Goal: Check status: Check status

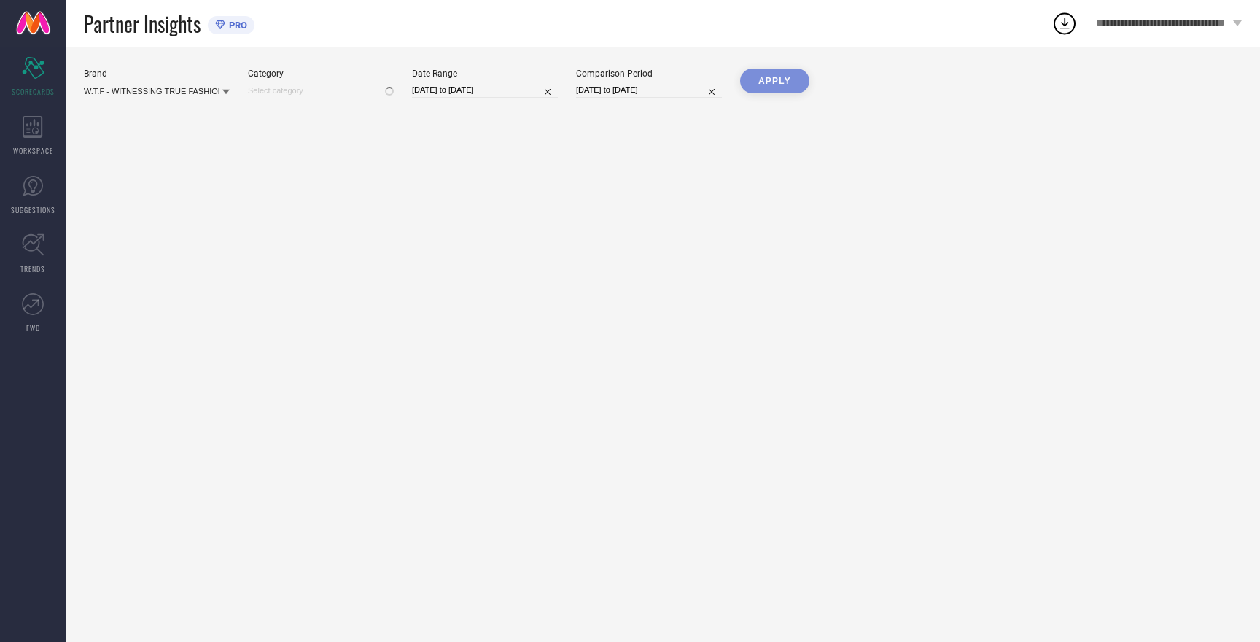
type input "All"
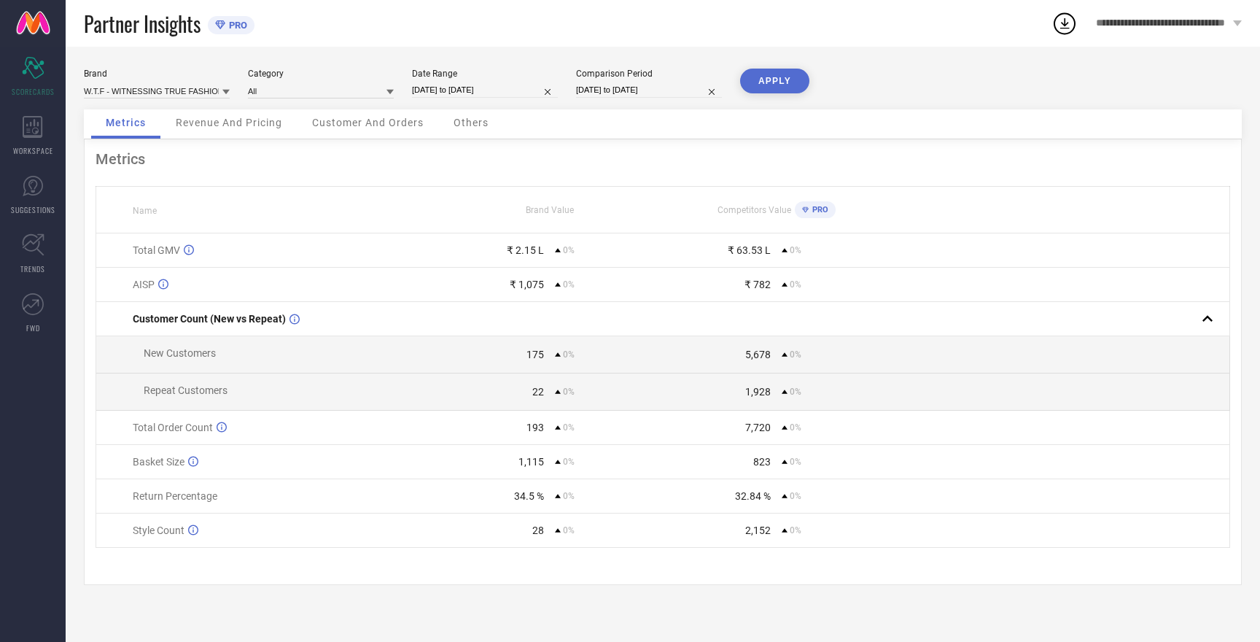
select select "8"
select select "2025"
select select "9"
select select "2025"
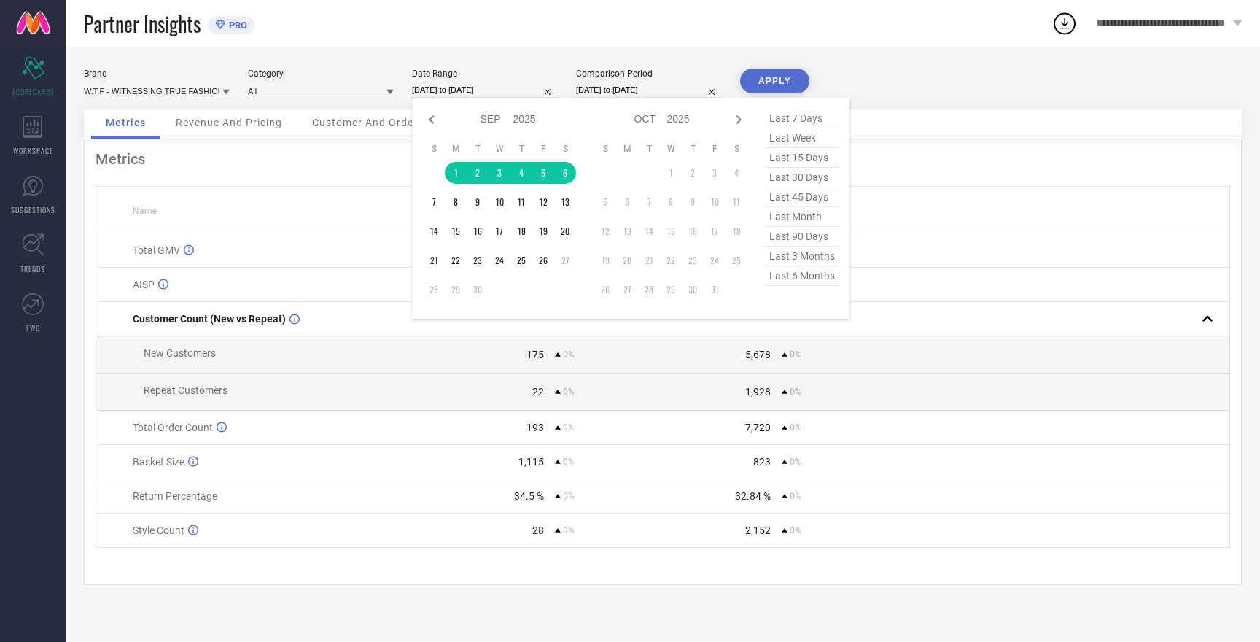
click at [443, 91] on input "[DATE] to [DATE]" at bounding box center [485, 89] width 146 height 15
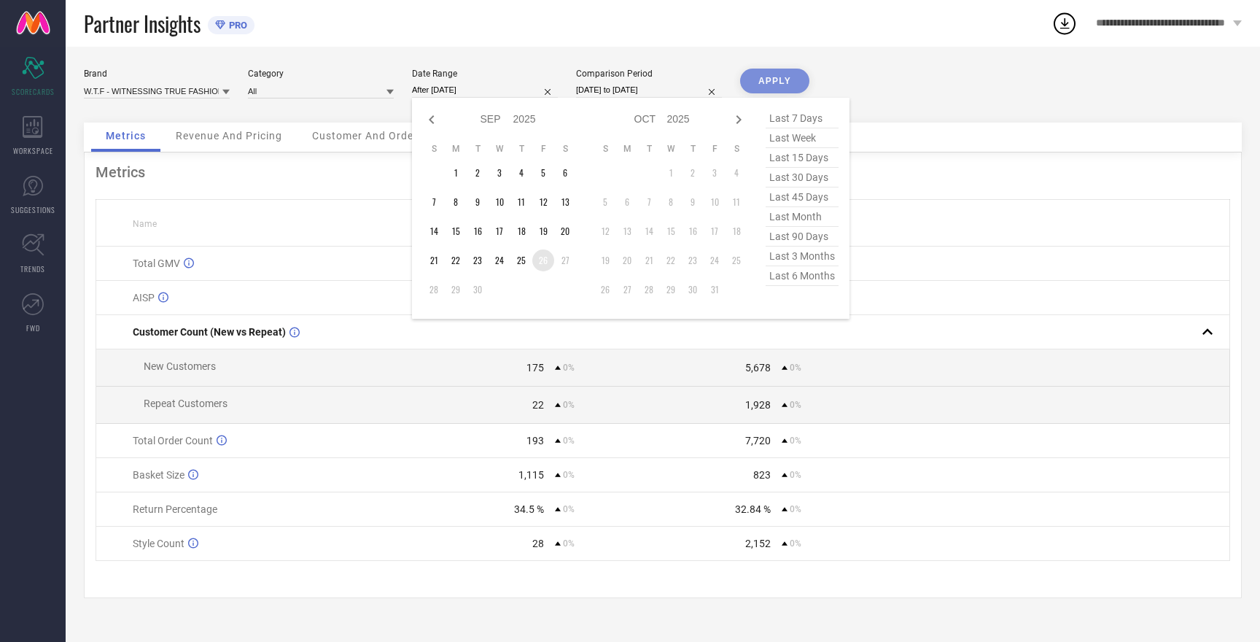
click at [546, 265] on td "26" at bounding box center [543, 260] width 22 height 22
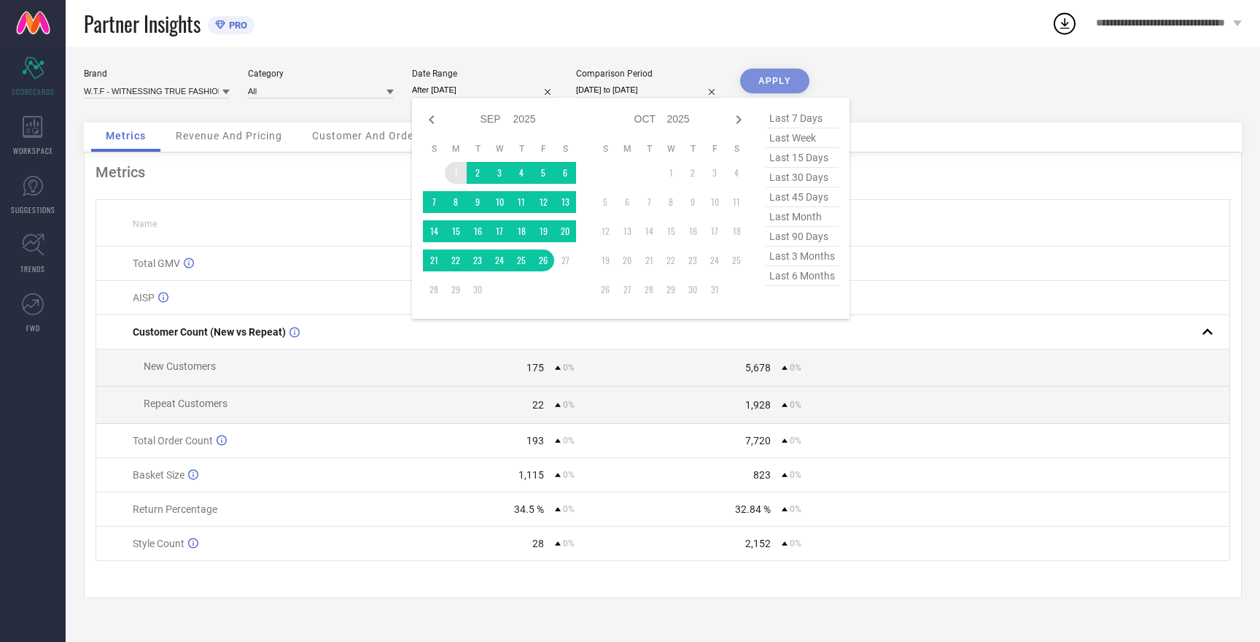
type input "[DATE] to [DATE]"
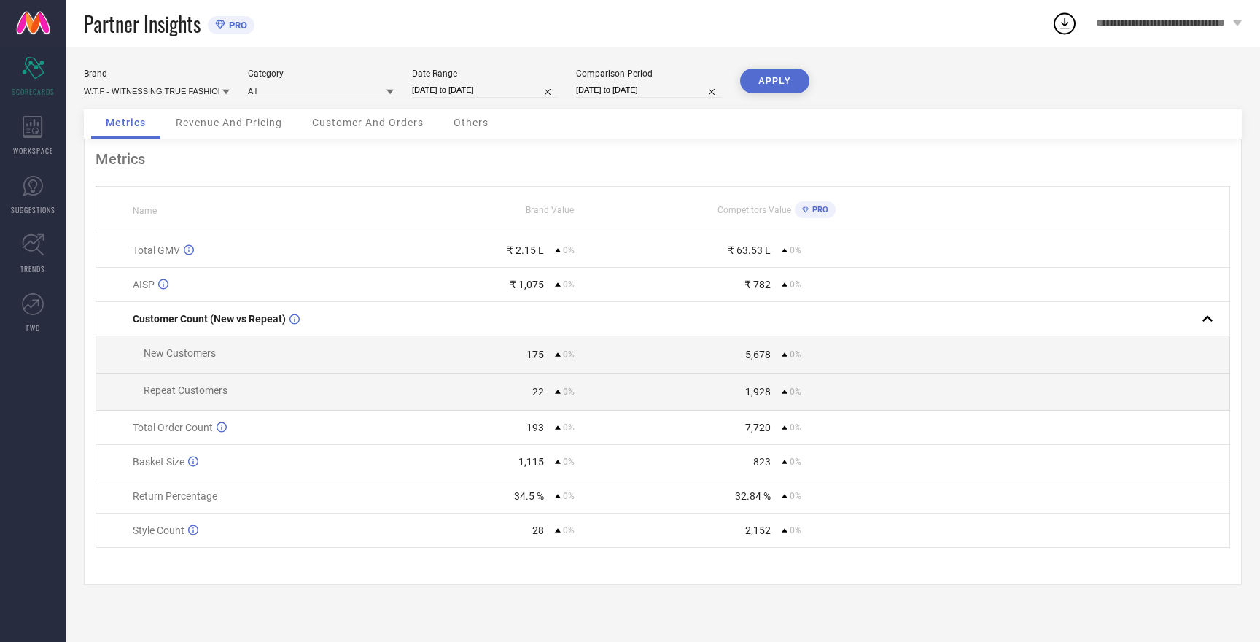
click at [611, 87] on input "[DATE] to [DATE]" at bounding box center [649, 89] width 146 height 15
select select "8"
select select "2025"
select select "9"
select select "2025"
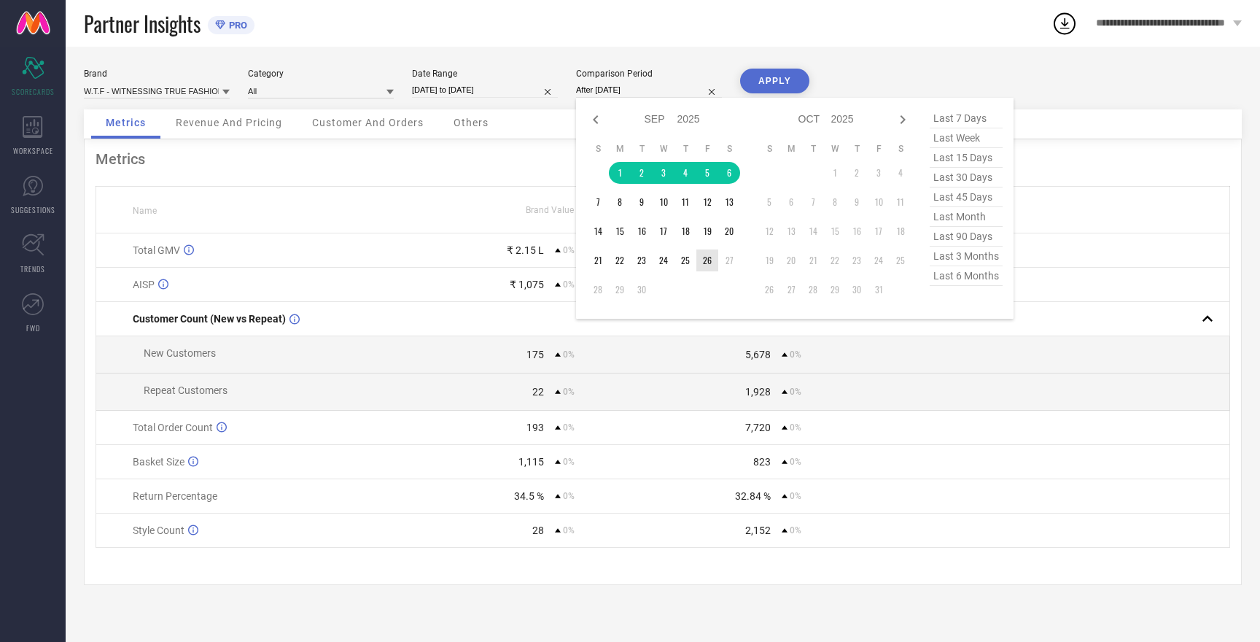
click at [709, 263] on td "26" at bounding box center [708, 260] width 22 height 22
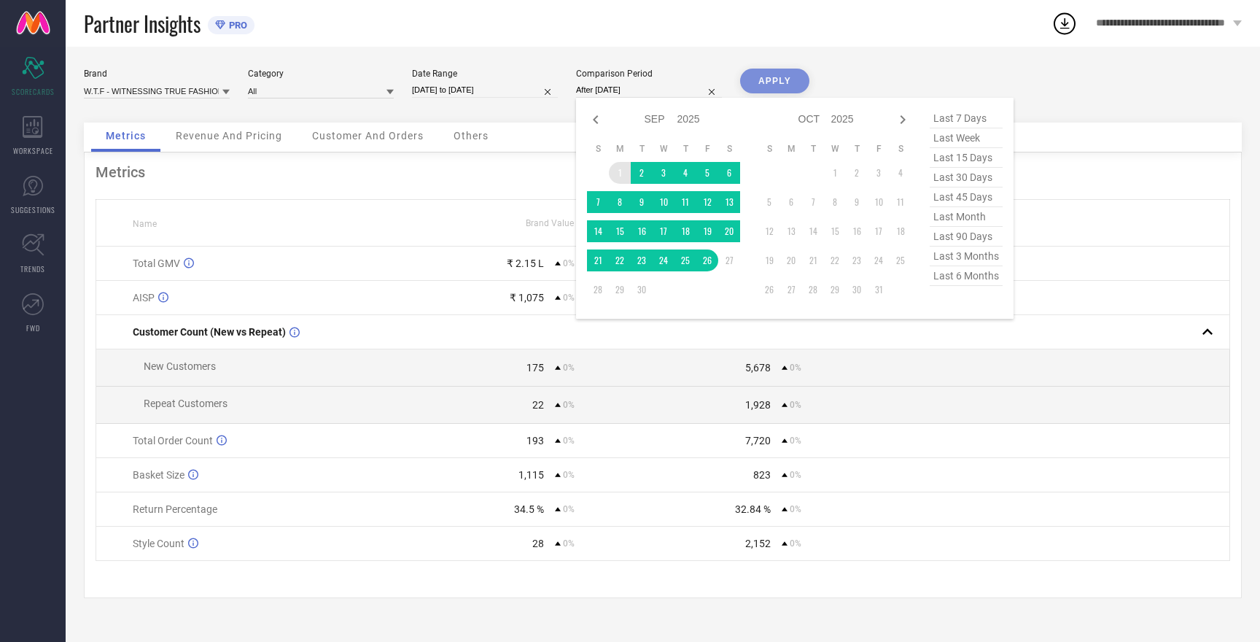
type input "[DATE] to [DATE]"
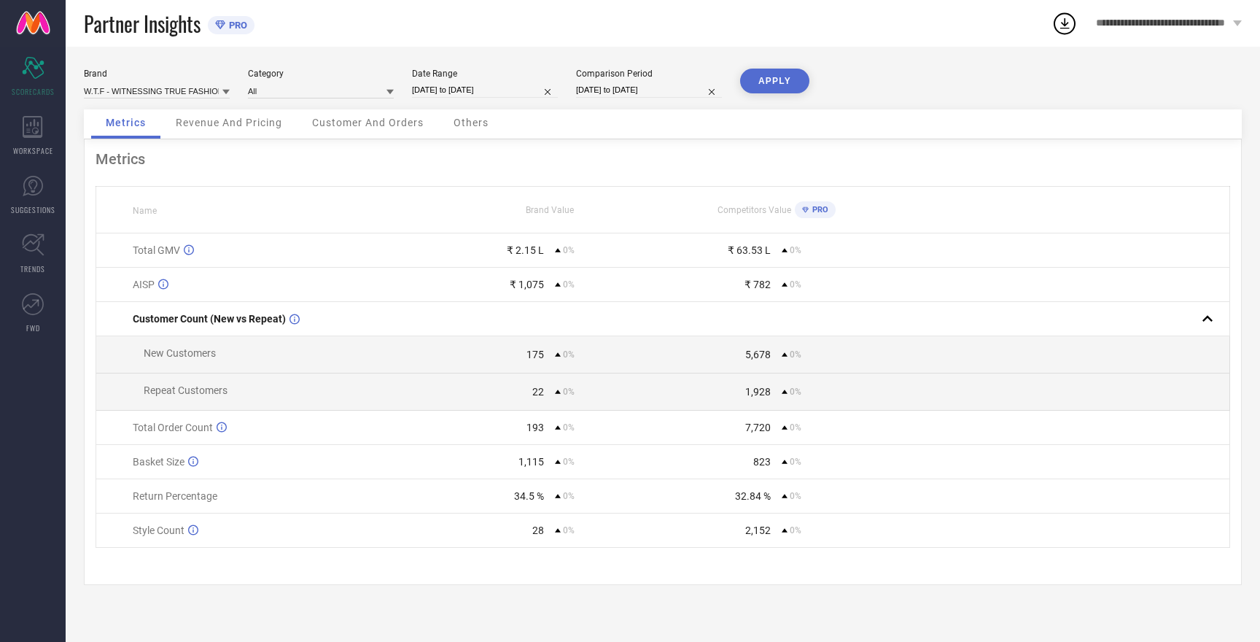
click at [764, 86] on button "APPLY" at bounding box center [774, 81] width 69 height 25
click at [186, 93] on input at bounding box center [157, 90] width 146 height 15
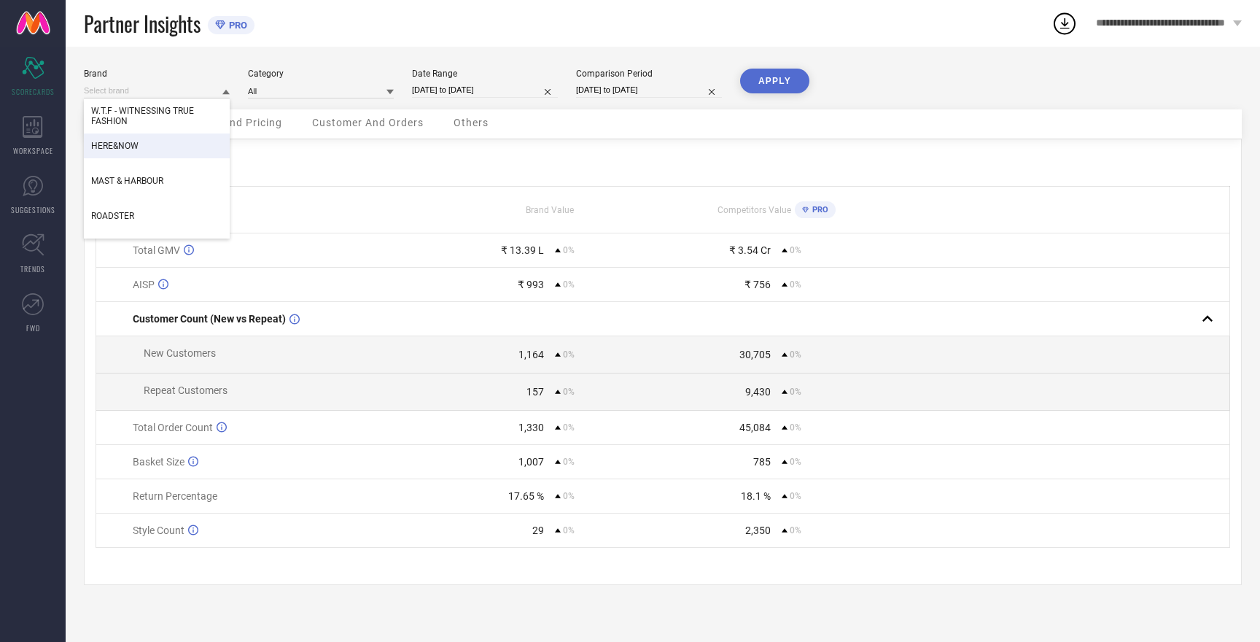
click at [127, 147] on span "HERE&NOW" at bounding box center [114, 146] width 47 height 10
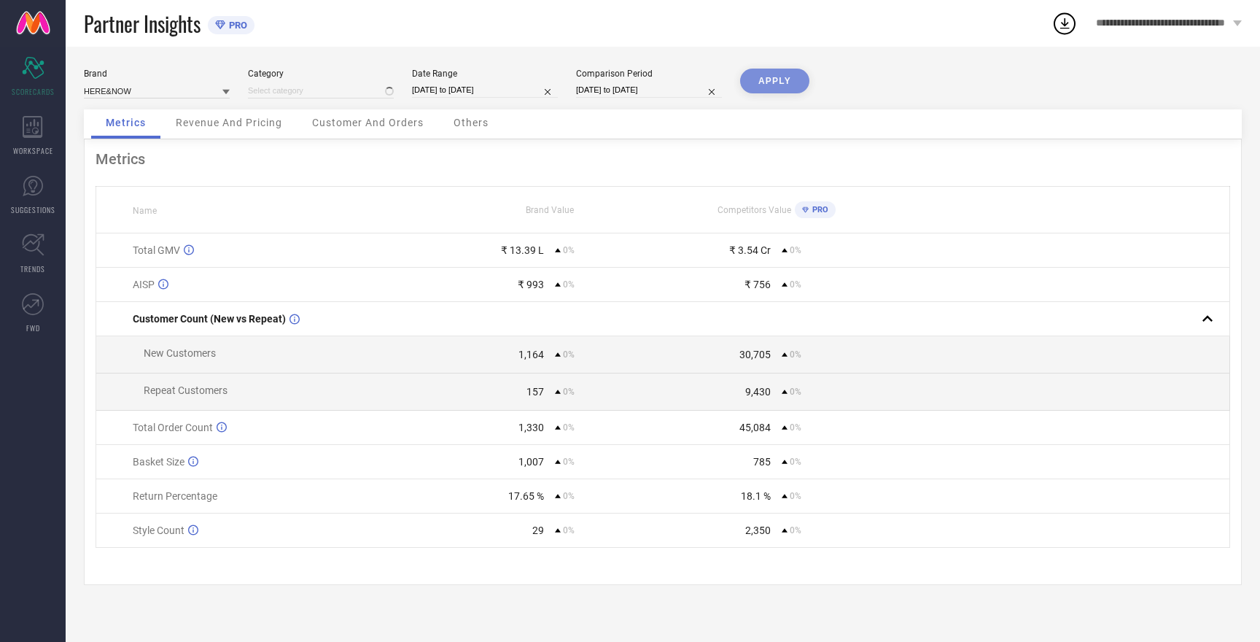
type input "All"
click at [767, 83] on button "APPLY" at bounding box center [774, 81] width 69 height 25
click at [108, 92] on input at bounding box center [157, 90] width 146 height 15
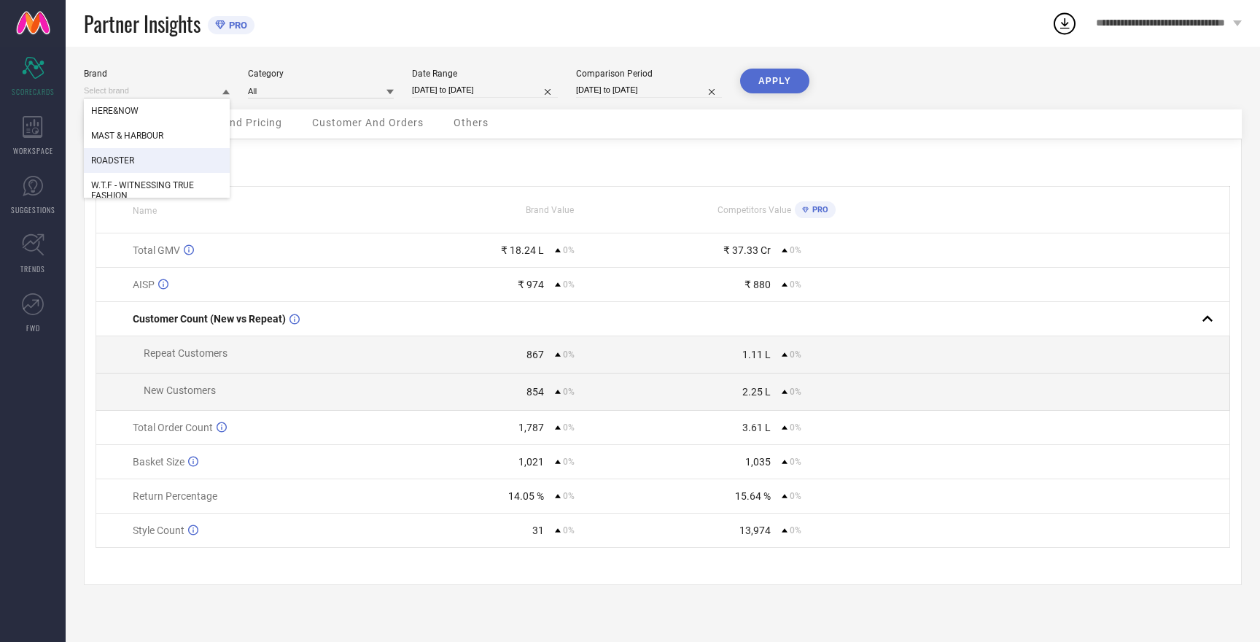
click at [120, 163] on span "ROADSTER" at bounding box center [112, 160] width 43 height 10
type input "All"
click at [776, 80] on button "APPLY" at bounding box center [774, 81] width 69 height 25
click at [107, 92] on input at bounding box center [157, 90] width 146 height 15
click at [145, 161] on span "MAST & HARBOUR" at bounding box center [127, 160] width 72 height 10
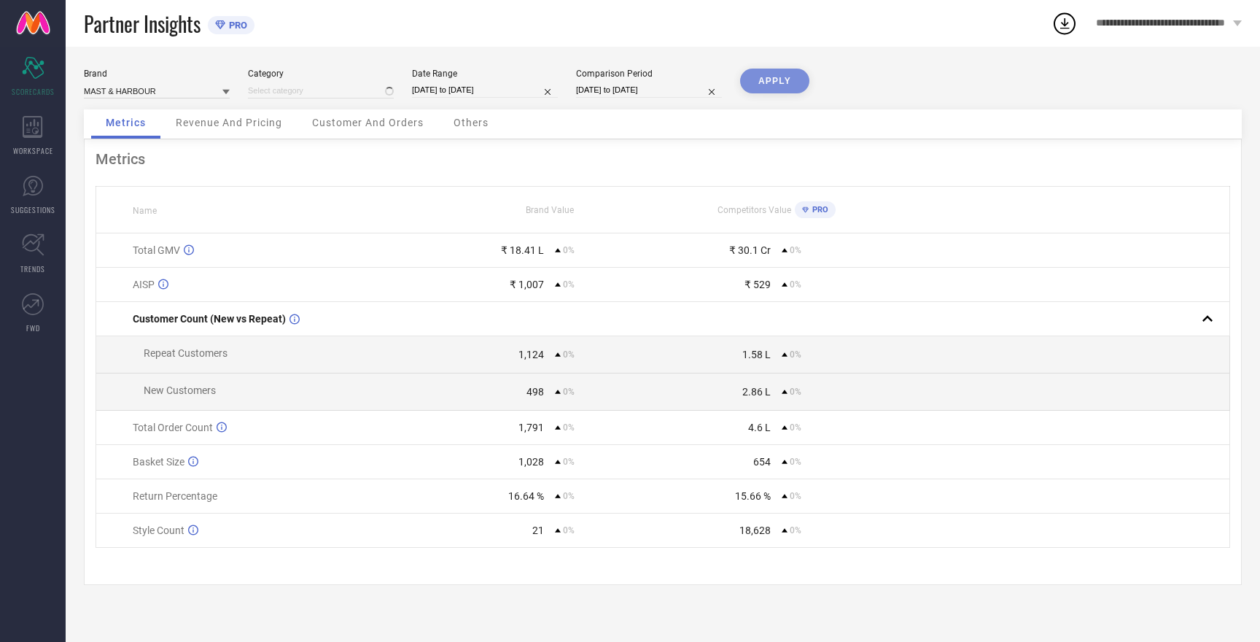
type input "All"
click at [767, 82] on button "APPLY" at bounding box center [774, 81] width 69 height 25
click at [783, 82] on button "APPLY" at bounding box center [774, 81] width 69 height 25
